Goal: Ask a question

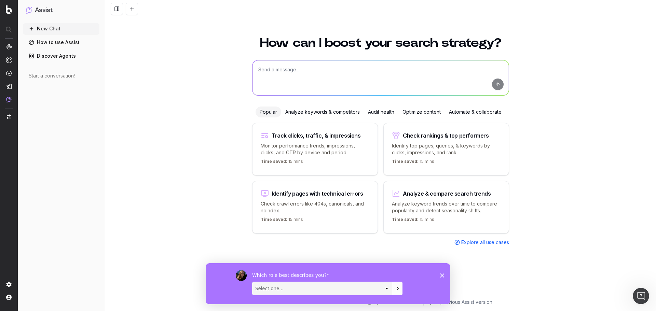
click at [337, 196] on div "Identify pages with technical errors" at bounding box center [315, 194] width 109 height 8
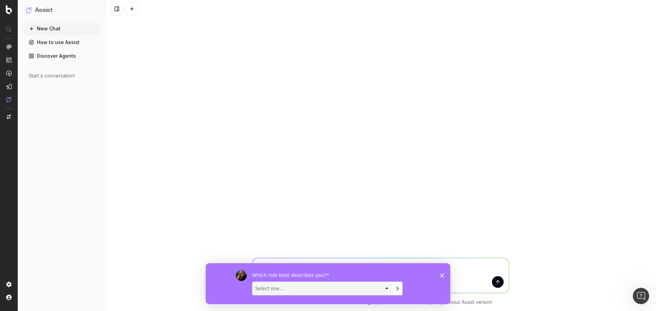
drag, startPoint x: 443, startPoint y: 276, endPoint x: 442, endPoint y: 264, distance: 12.3
click at [443, 276] on icon "Close survey" at bounding box center [442, 275] width 4 height 4
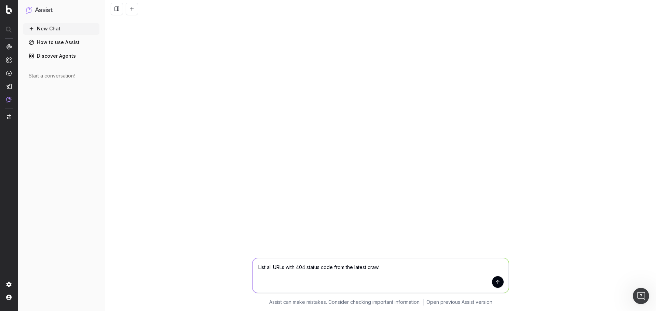
click at [506, 282] on textarea "List all URLs with 404 status code from the latest crawl." at bounding box center [380, 275] width 256 height 35
click at [502, 282] on button "submit" at bounding box center [498, 282] width 12 height 12
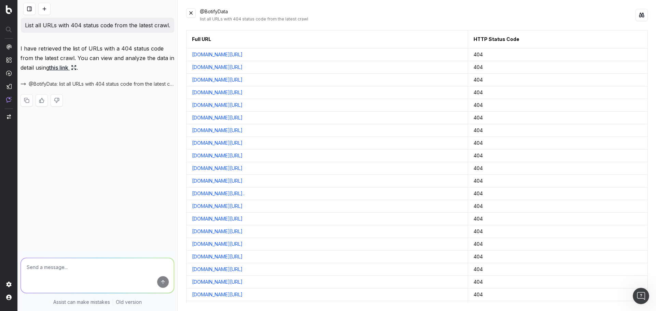
click at [243, 54] on link "[DOMAIN_NAME][URL]" at bounding box center [217, 54] width 51 height 7
click at [243, 117] on link "[DOMAIN_NAME][URL]" at bounding box center [217, 117] width 51 height 7
click at [232, 55] on link "[DOMAIN_NAME][URL]" at bounding box center [217, 54] width 51 height 7
click at [243, 92] on link "[DOMAIN_NAME][URL]" at bounding box center [217, 92] width 51 height 7
click at [243, 116] on link "[DOMAIN_NAME][URL]" at bounding box center [217, 117] width 51 height 7
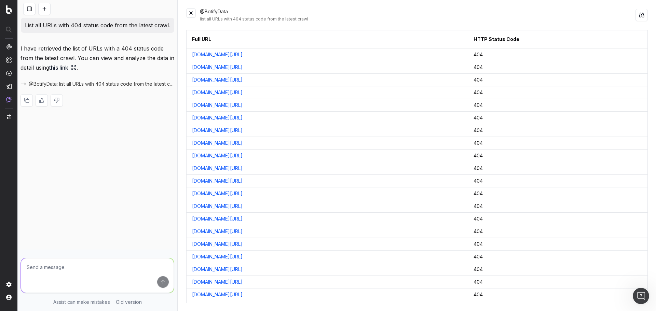
click at [243, 104] on link "[DOMAIN_NAME][URL]" at bounding box center [217, 105] width 51 height 7
